Goal: Transaction & Acquisition: Purchase product/service

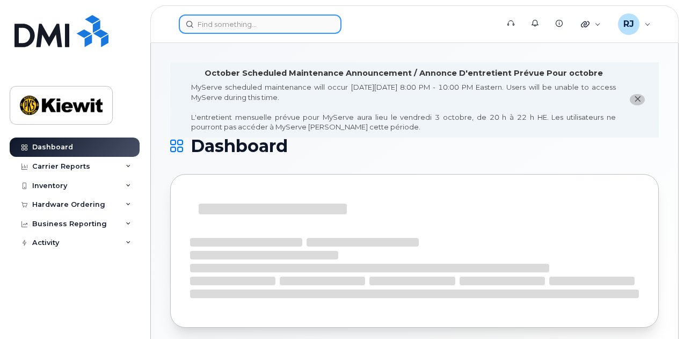
click at [239, 24] on input at bounding box center [260, 23] width 163 height 19
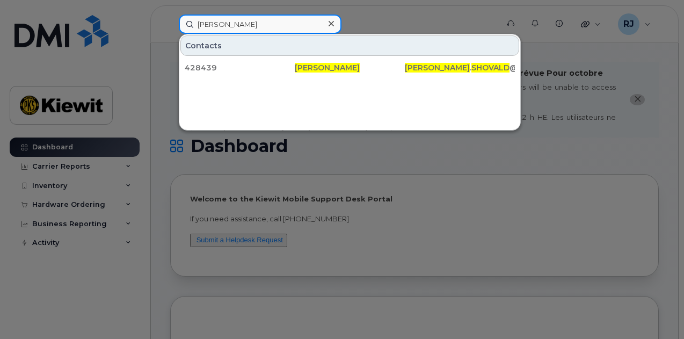
type input "[PERSON_NAME]"
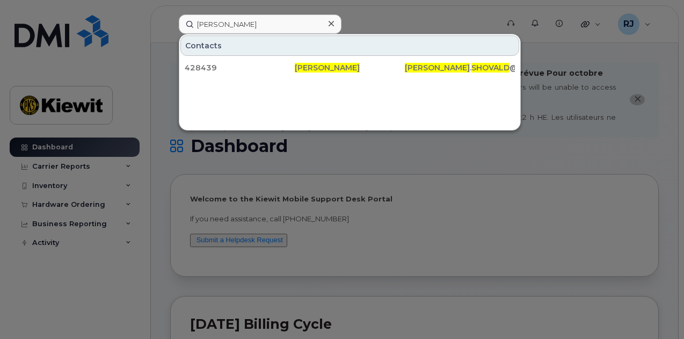
click at [332, 24] on icon at bounding box center [330, 23] width 5 height 5
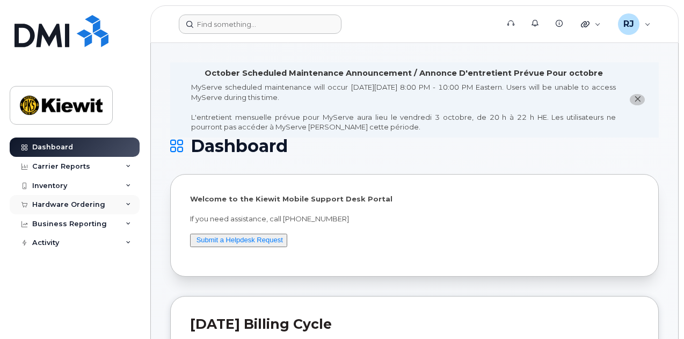
click at [50, 200] on div "Hardware Ordering" at bounding box center [68, 204] width 73 height 9
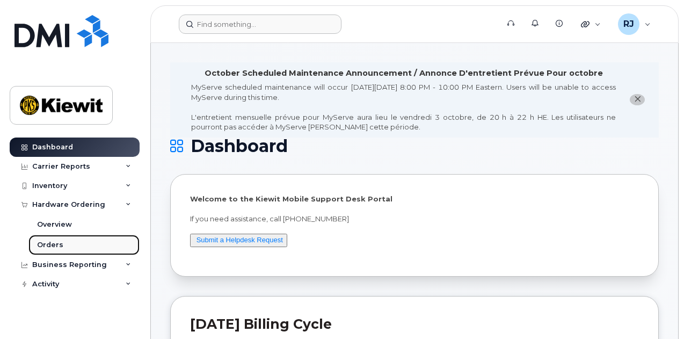
click at [49, 245] on div "Orders" at bounding box center [50, 245] width 26 height 10
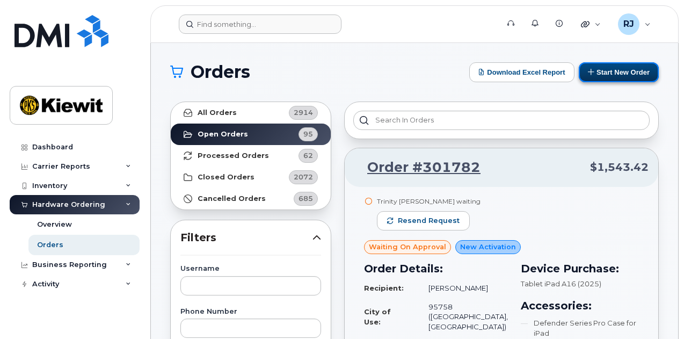
click at [616, 70] on button "Start New Order" at bounding box center [619, 72] width 80 height 20
